Goal: Task Accomplishment & Management: Manage account settings

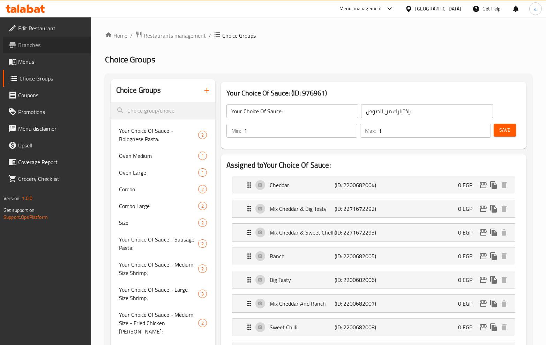
click at [26, 38] on link "Branches" at bounding box center [47, 45] width 88 height 17
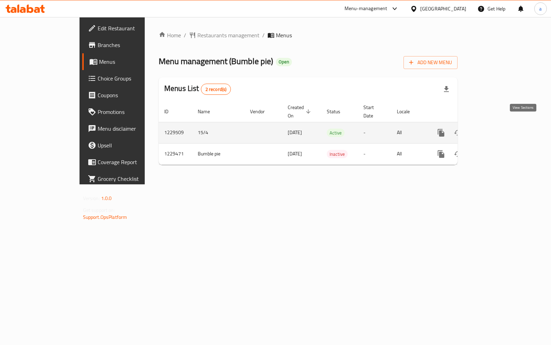
click at [495, 129] on icon "enhanced table" at bounding box center [491, 133] width 8 height 8
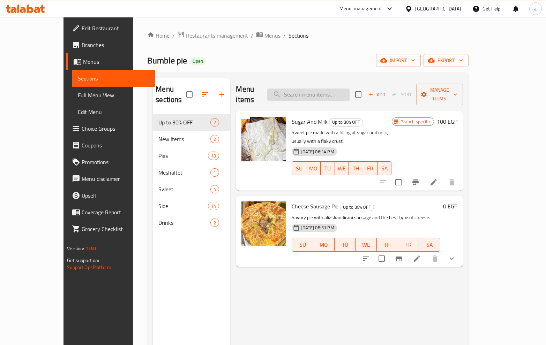
click at [349, 89] on input "search" at bounding box center [308, 95] width 82 height 12
paste input "فطيرة هوت دوج"
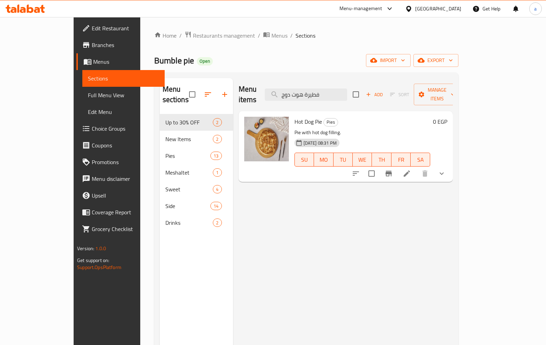
type input "فطيرة هوت دوج"
click at [411, 169] on icon at bounding box center [406, 173] width 8 height 8
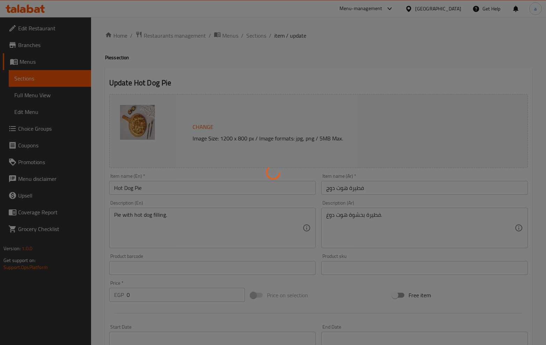
type input "اضافات"
type input "0"
type input "7"
type input "علب صوص اضافية"
type input "0"
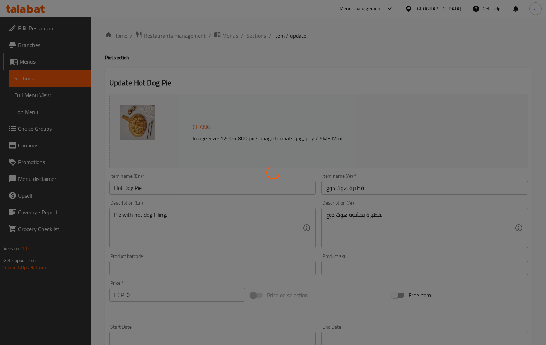
type input "4"
type input "اضافات"
type input "0"
type input "7"
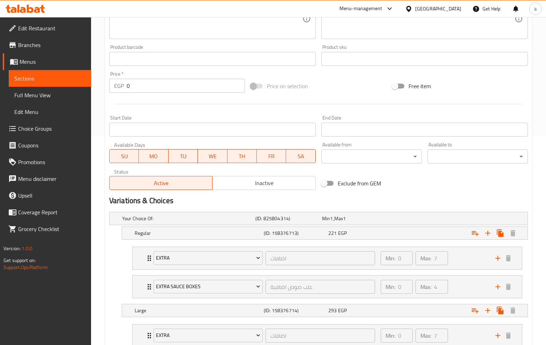
scroll to position [259, 0]
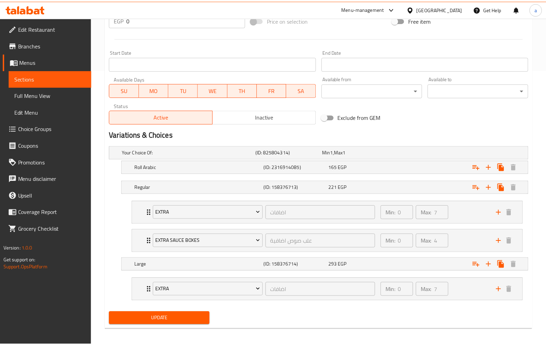
scroll to position [279, 0]
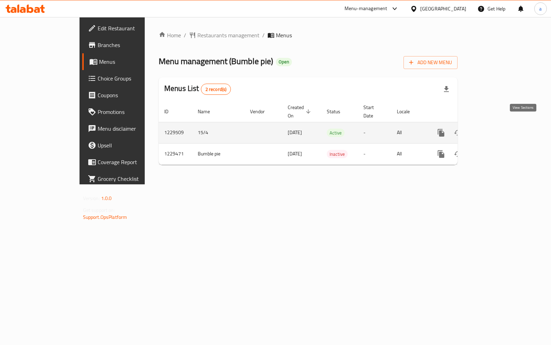
click at [500, 124] on link "enhanced table" at bounding box center [491, 132] width 17 height 17
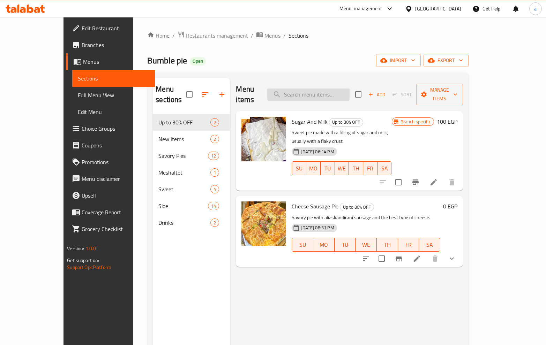
click at [331, 89] on input "search" at bounding box center [308, 95] width 82 height 12
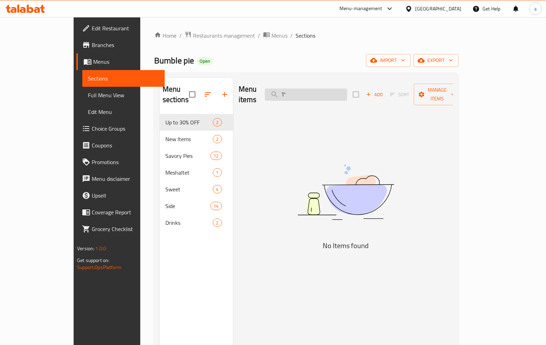
type input "T"
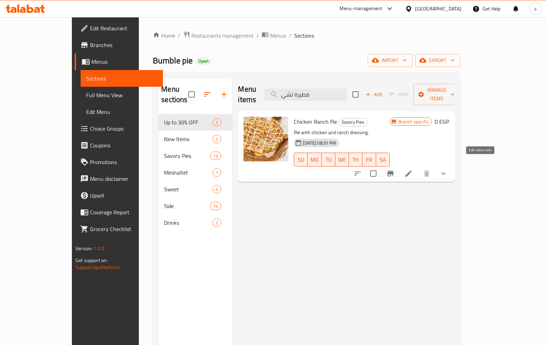
type input "فطيرة تشي"
click at [411, 170] on icon at bounding box center [408, 173] width 6 height 6
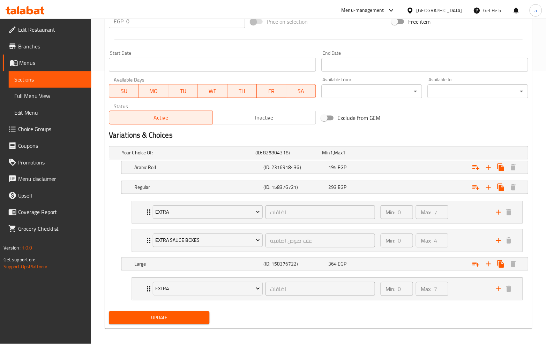
scroll to position [279, 0]
